Goal: Transaction & Acquisition: Purchase product/service

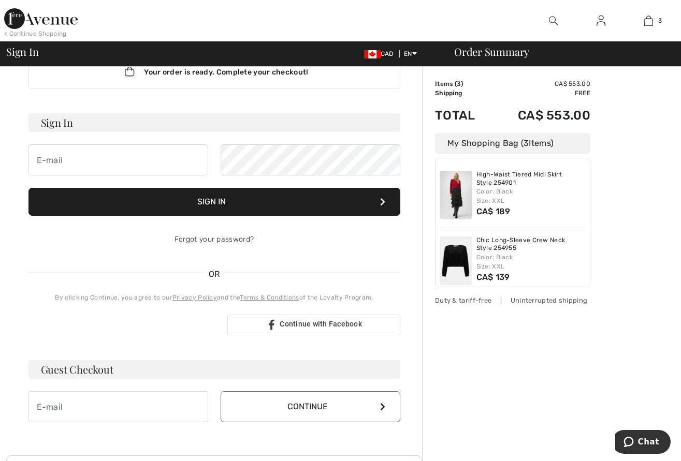
scroll to position [30, 0]
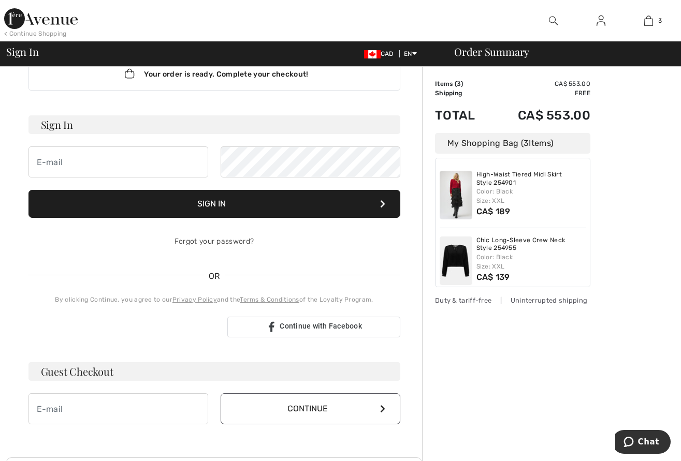
click at [680, 201] on html "We value your privacy We use cookies to enhance your browsing experience, serve…" at bounding box center [340, 200] width 681 height 461
click at [220, 203] on button "Sign In" at bounding box center [214, 204] width 372 height 28
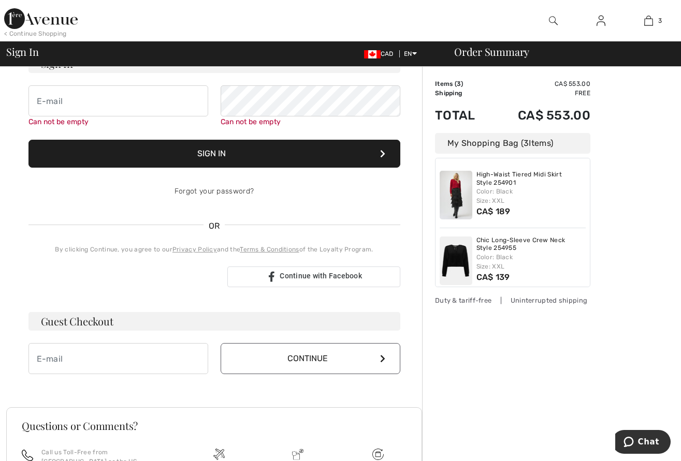
scroll to position [94, 0]
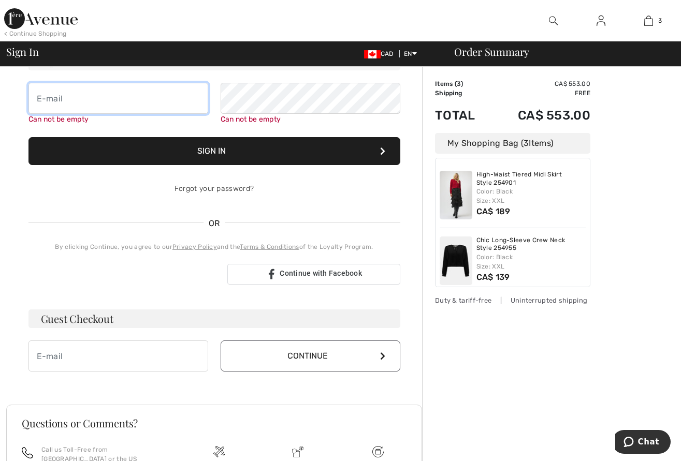
click at [108, 103] on input "email" at bounding box center [118, 98] width 180 height 31
type input "v_shone@hotmail.com"
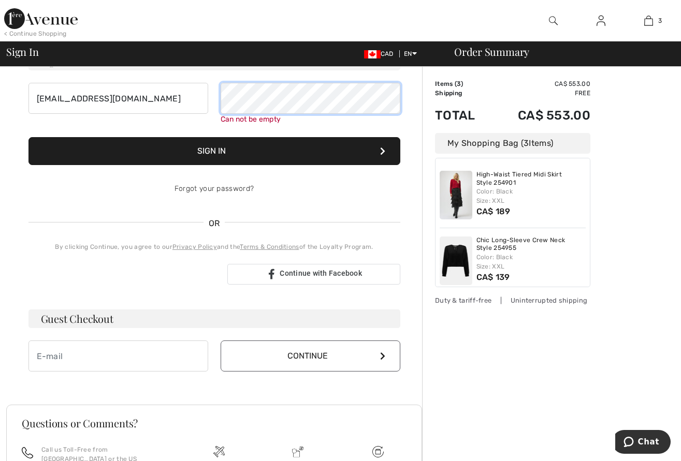
click at [28, 137] on button "Sign In" at bounding box center [214, 151] width 372 height 28
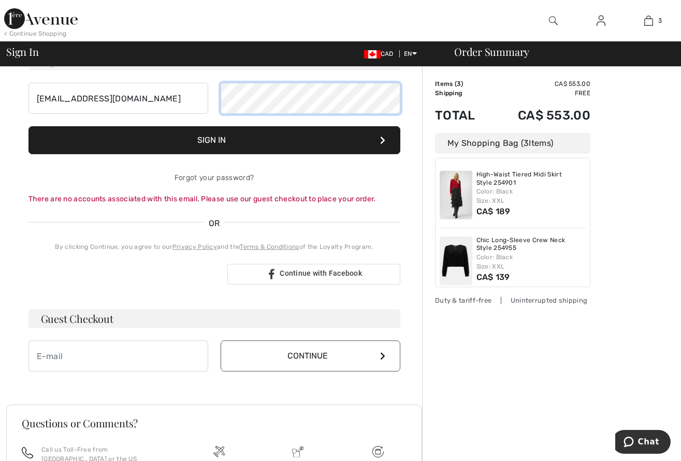
click at [197, 100] on div "v_shone@hotmail.com" at bounding box center [214, 98] width 372 height 31
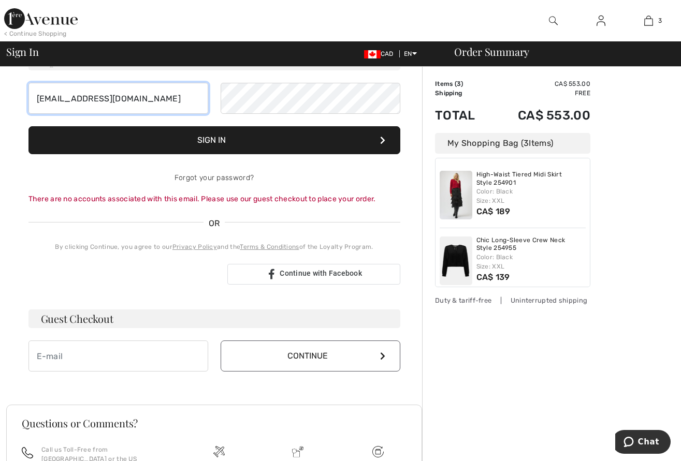
drag, startPoint x: 138, startPoint y: 97, endPoint x: 16, endPoint y: 94, distance: 121.7
click at [16, 94] on div "Your order is ready. Complete your checkout! Sign In v_shone@hotmail.com Sign I…" at bounding box center [214, 284] width 416 height 622
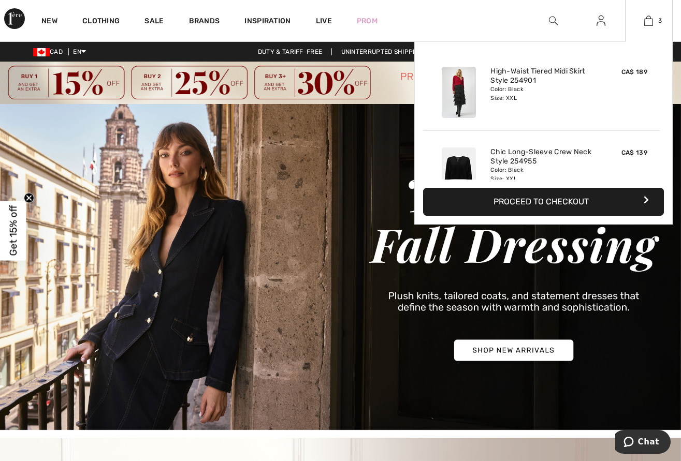
click at [564, 201] on button "Proceed to Checkout" at bounding box center [543, 202] width 241 height 28
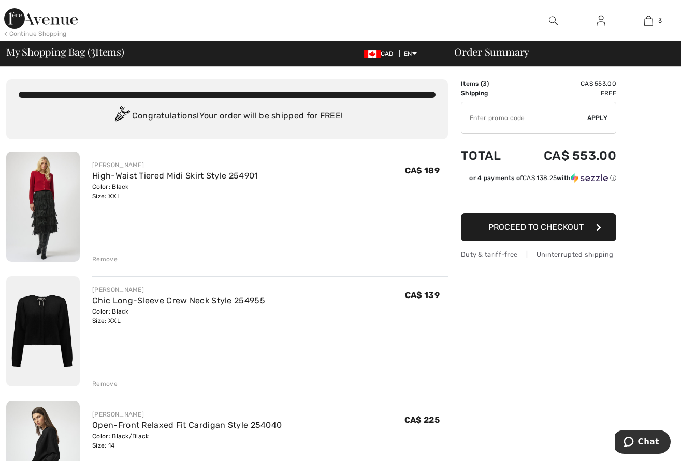
click at [603, 21] on img at bounding box center [600, 20] width 9 height 12
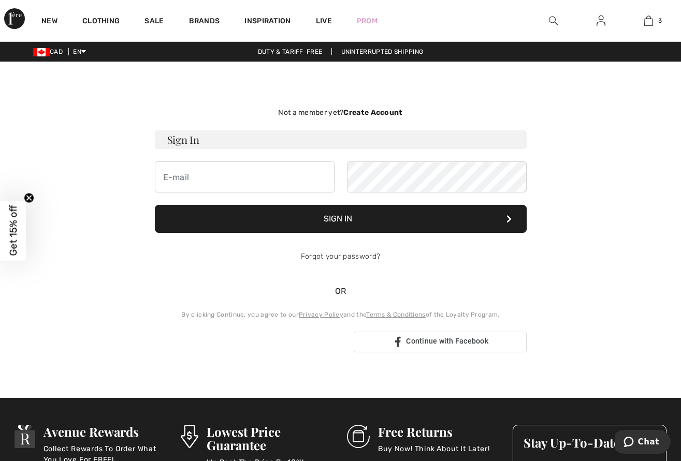
click at [379, 113] on strong "Create Account" at bounding box center [372, 112] width 59 height 9
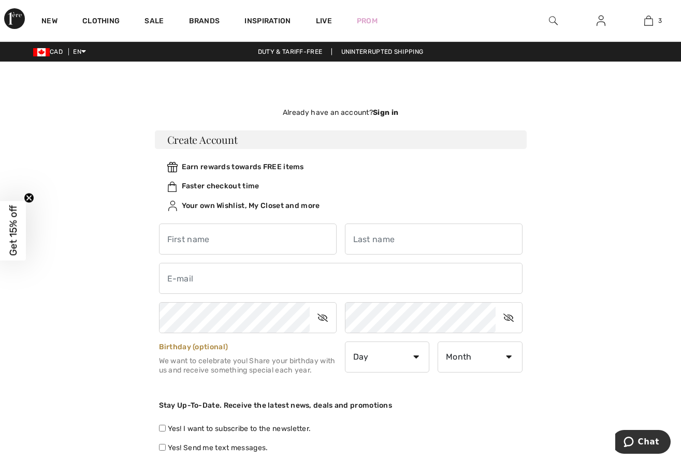
click at [14, 235] on span "Get 15% off" at bounding box center [13, 231] width 12 height 51
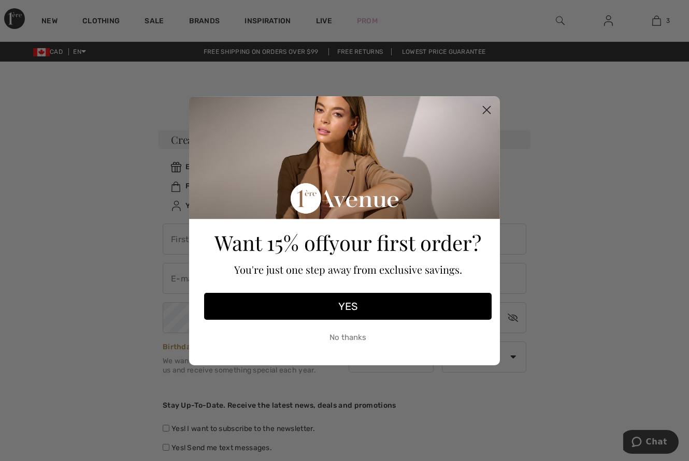
click at [320, 308] on button "YES" at bounding box center [347, 306] width 287 height 27
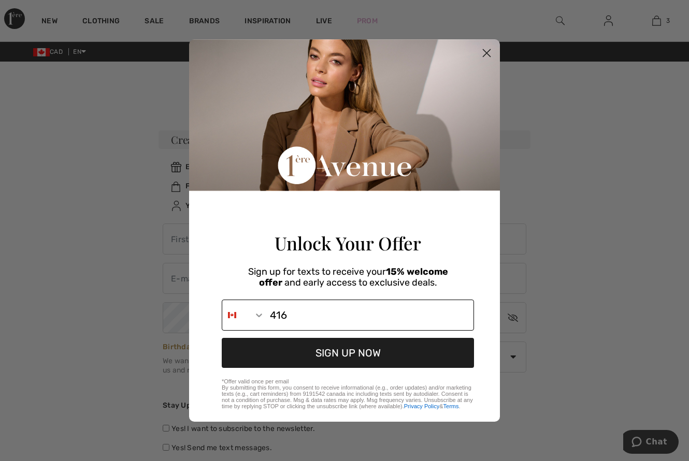
type input "1-416-258-1647"
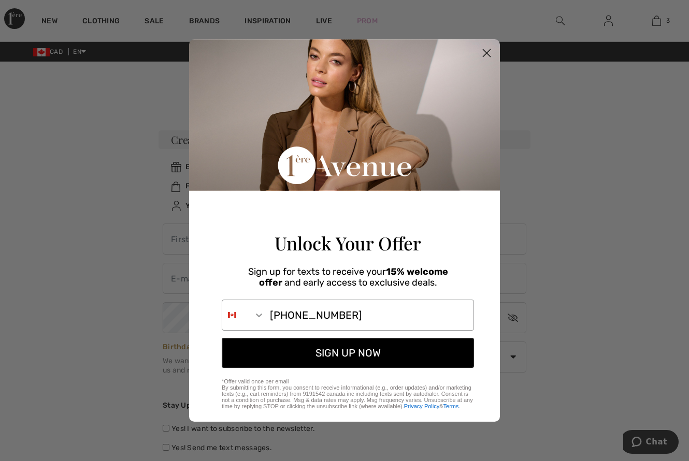
click at [352, 359] on button "SIGN UP NOW" at bounding box center [348, 353] width 252 height 30
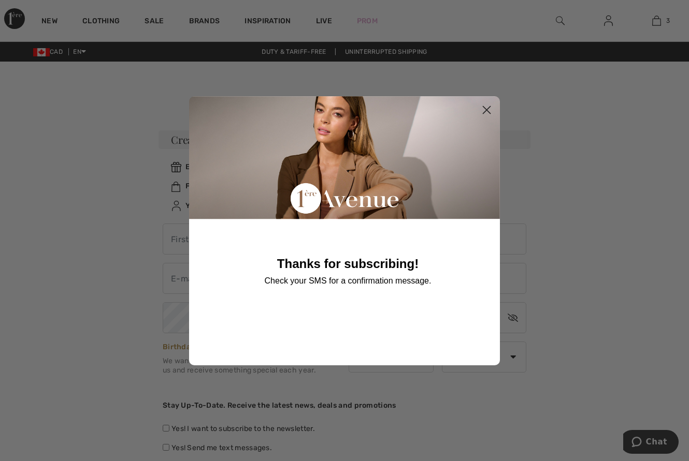
click at [396, 301] on div "Thanks for subscribing! Check your SMS for a confirmation message." at bounding box center [348, 225] width 294 height 259
click at [485, 108] on icon "Close dialog" at bounding box center [486, 109] width 7 height 7
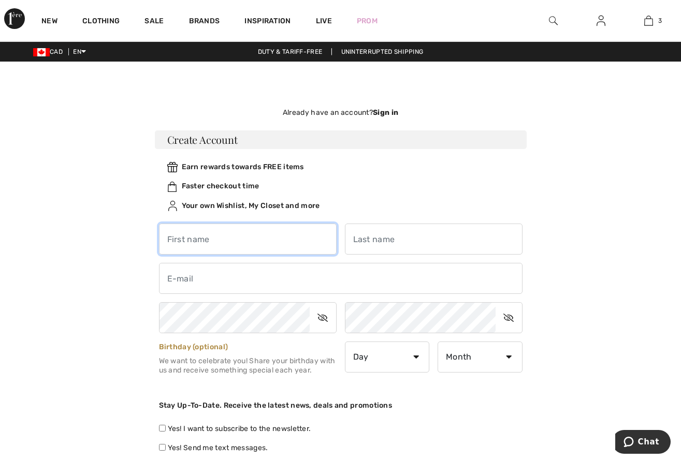
click at [207, 244] on input "text" at bounding box center [248, 239] width 178 height 31
type input "Voula"
type input "Shone Badreddine"
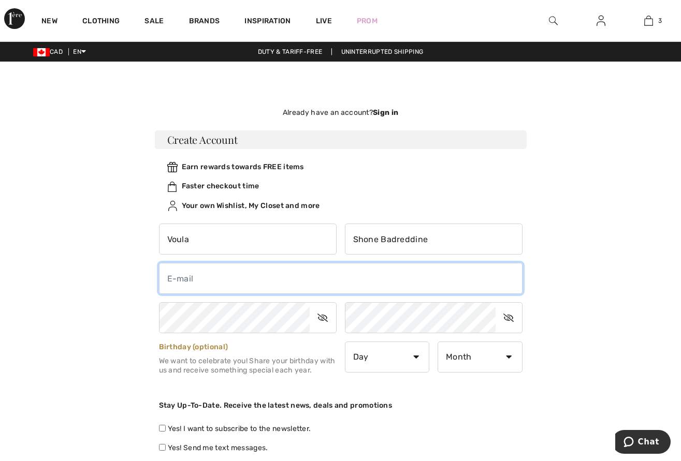
type input "v_shone@hotmail.com"
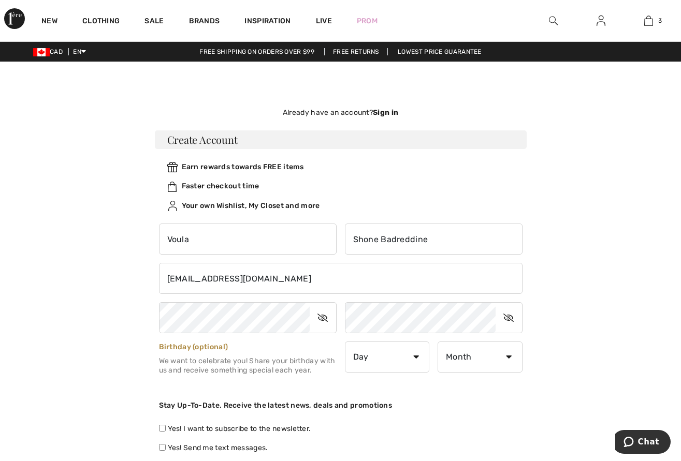
click at [323, 319] on icon at bounding box center [323, 318] width 26 height 24
click at [508, 319] on icon at bounding box center [508, 318] width 26 height 24
click at [415, 355] on select "Day 1 2 3 4 5 6 7 8 9 10 11 12 13 14 15 16 17 18 19 20 21 22 23 24 25 26 27 28 …" at bounding box center [387, 357] width 85 height 31
select select "29"
click at [345, 342] on select "Day 1 2 3 4 5 6 7 8 9 10 11 12 13 14 15 16 17 18 19 20 21 22 23 24 25 26 27 28 …" at bounding box center [387, 357] width 85 height 31
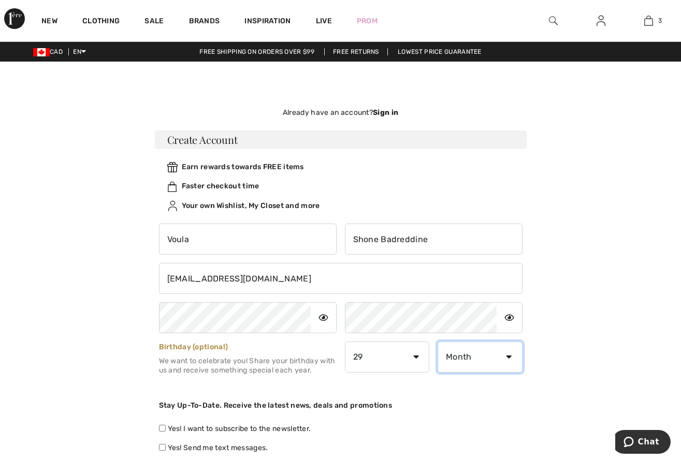
click at [507, 355] on select "Month January February March April May June July August September October Novem…" at bounding box center [479, 357] width 85 height 31
select select "9"
click at [437, 342] on select "Month January February March April May June July August September October Novem…" at bounding box center [479, 357] width 85 height 31
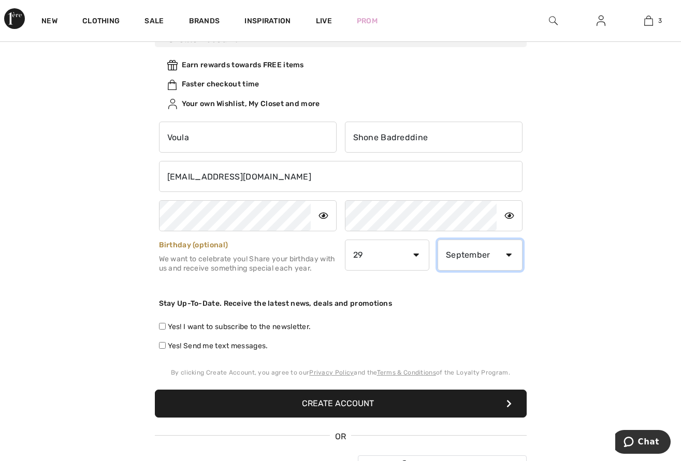
scroll to position [103, 0]
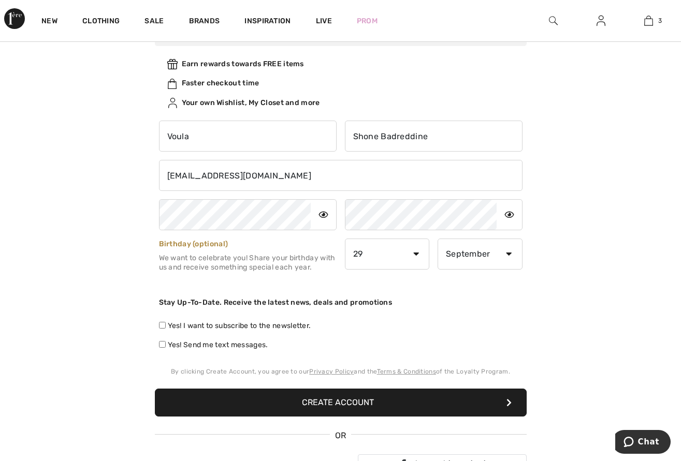
click at [163, 325] on input "Yes! I want to subscribe to the newsletter." at bounding box center [162, 325] width 7 height 7
checkbox input "true"
click at [349, 404] on button "Create Account" at bounding box center [341, 403] width 372 height 28
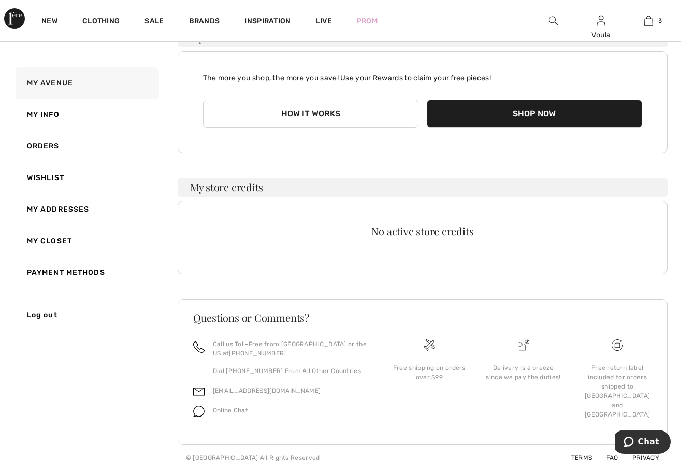
scroll to position [107, 0]
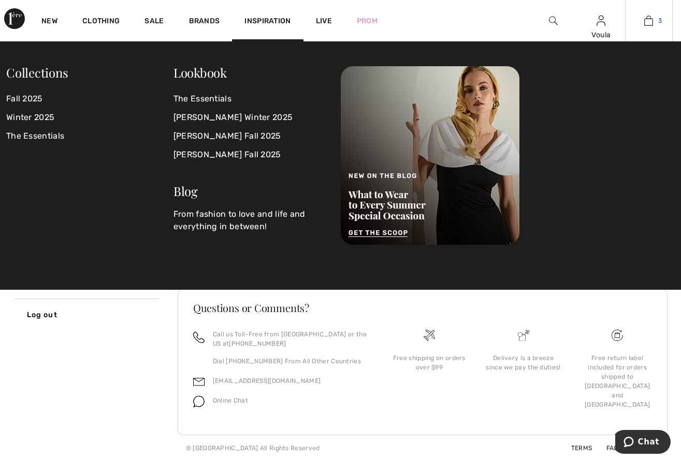
click at [650, 20] on img at bounding box center [648, 20] width 9 height 12
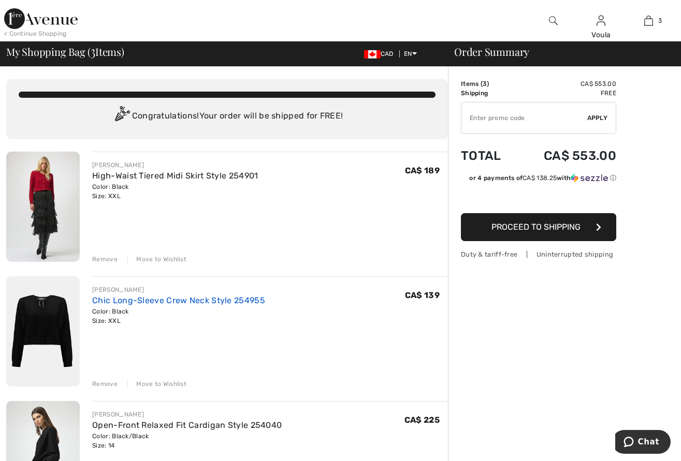
click at [138, 300] on link "Chic Long-Sleeve Crew Neck Style 254955" at bounding box center [178, 301] width 173 height 10
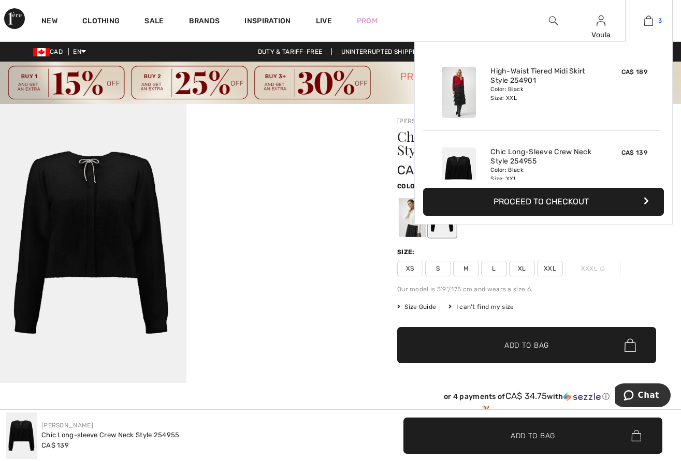
click at [645, 17] on img at bounding box center [648, 20] width 9 height 12
click at [458, 97] on img at bounding box center [459, 92] width 34 height 51
click at [505, 72] on link "High-Waist Tiered Midi Skirt Style 254901" at bounding box center [541, 76] width 102 height 19
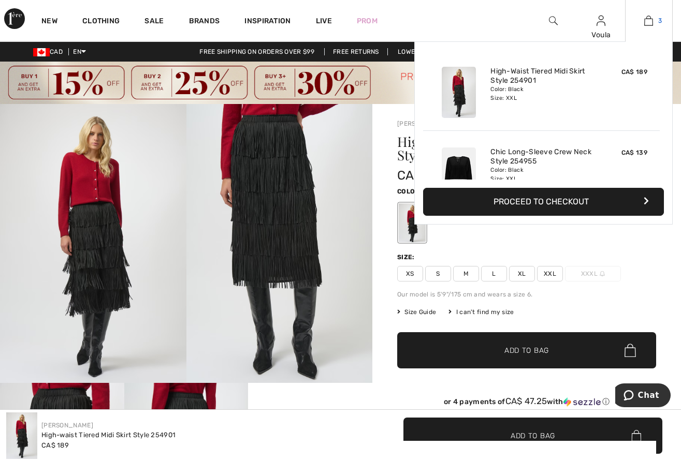
click at [651, 21] on img at bounding box center [648, 20] width 9 height 12
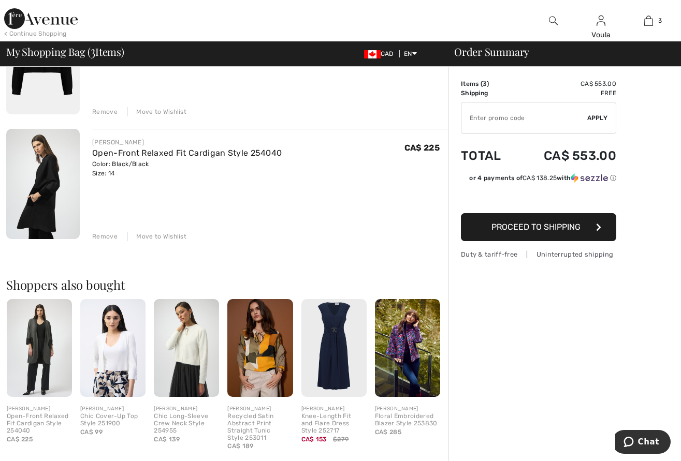
scroll to position [276, 0]
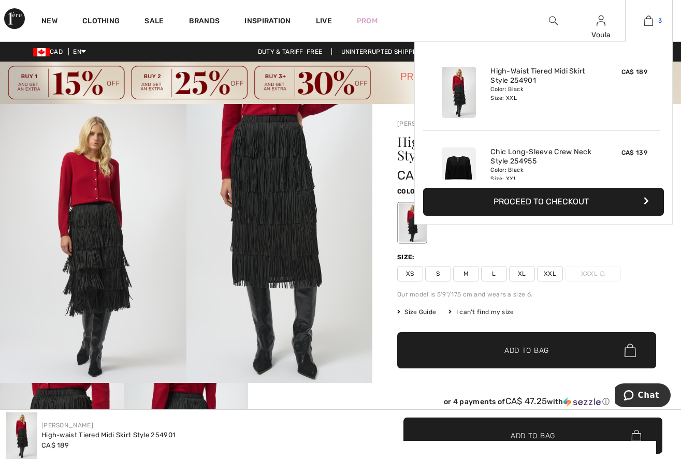
click at [645, 19] on img at bounding box center [648, 20] width 9 height 12
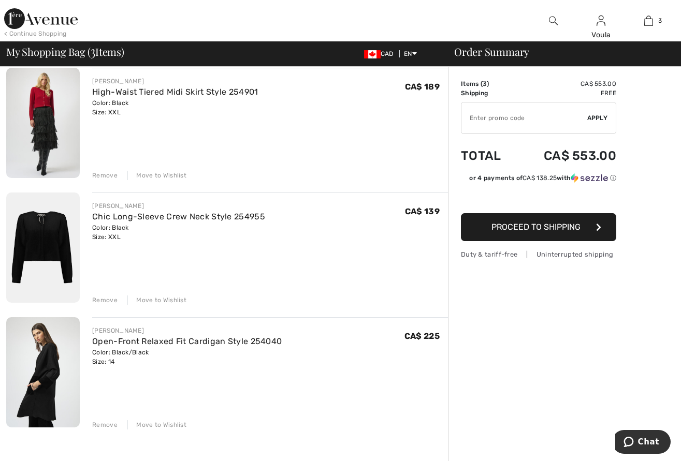
scroll to position [103, 0]
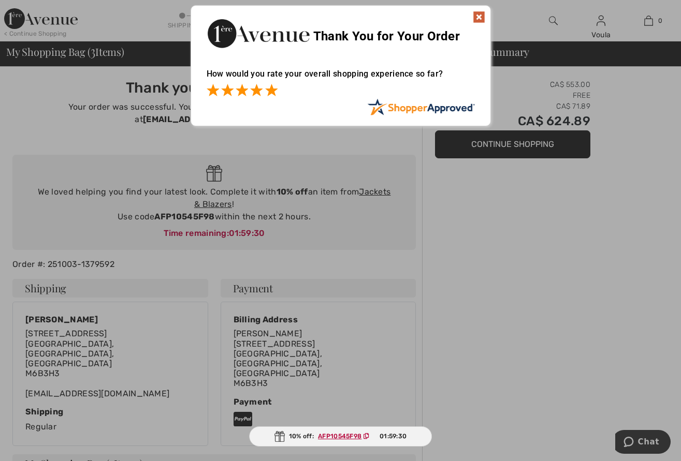
click at [268, 93] on span at bounding box center [271, 90] width 12 height 12
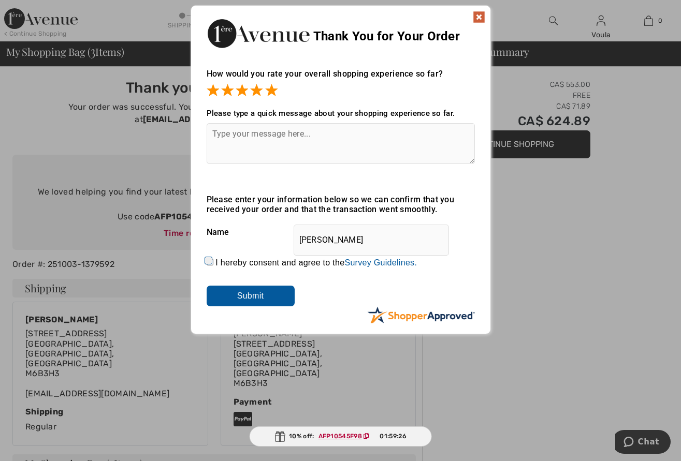
click at [265, 296] on input "Submit" at bounding box center [251, 296] width 88 height 21
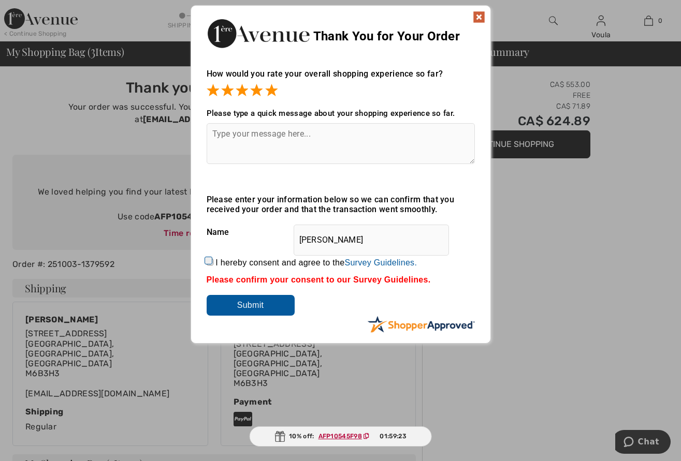
click at [243, 306] on input "Submit" at bounding box center [251, 305] width 88 height 21
click at [258, 135] on textarea at bounding box center [341, 143] width 268 height 41
click at [261, 132] on textarea at bounding box center [341, 143] width 268 height 41
type textarea "A"
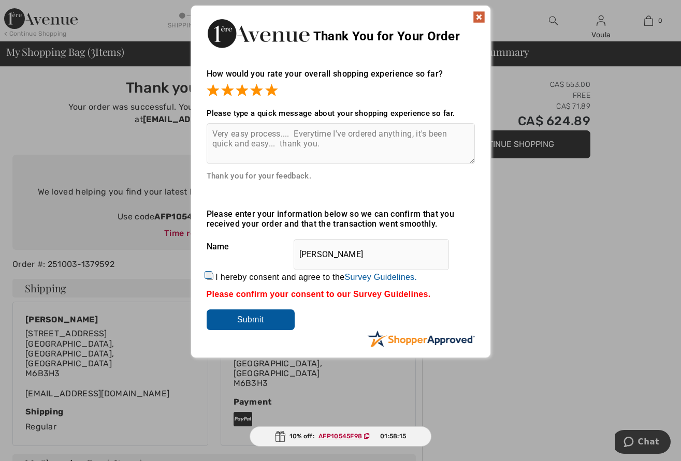
type textarea "Very easy process.... Everytime I've ordered anything, it's been quick and easy…"
click at [208, 275] on input "I hereby consent and agree to the By submitting a review, you grant permission …" at bounding box center [210, 276] width 7 height 7
checkbox input "true"
click at [249, 321] on input "Submit" at bounding box center [251, 320] width 88 height 21
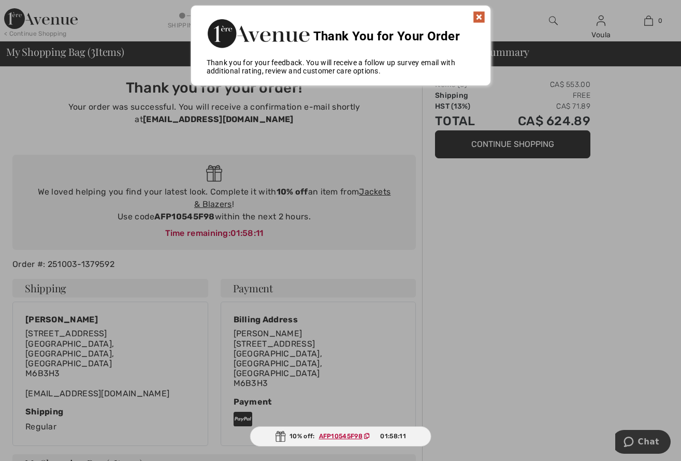
click at [482, 20] on img at bounding box center [479, 17] width 12 height 12
